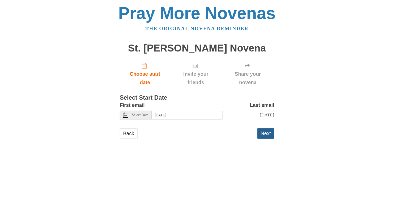
click at [270, 138] on button "Next" at bounding box center [266, 133] width 17 height 11
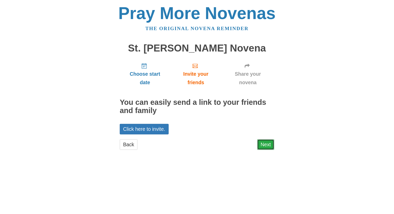
click at [270, 145] on link "Next" at bounding box center [266, 144] width 17 height 11
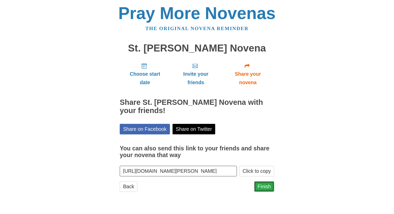
click at [267, 190] on link "Finish" at bounding box center [264, 186] width 20 height 11
